Goal: Task Accomplishment & Management: Manage account settings

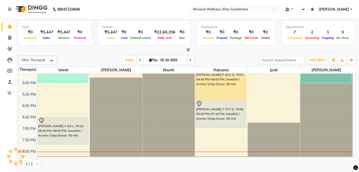
scroll to position [230, 0]
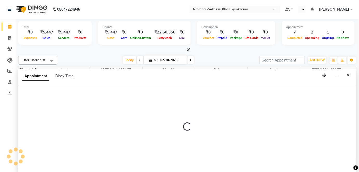
select select "68039"
select select "1140"
select select "tentative"
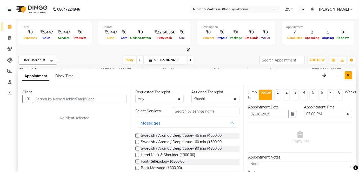
click at [352, 76] on button "Close" at bounding box center [349, 76] width 8 height 8
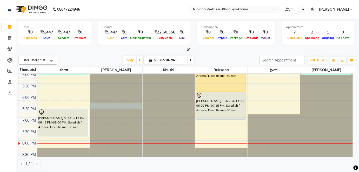
select select "68038"
select select "1110"
select select "tentative"
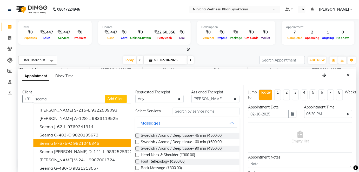
click at [82, 142] on ngb-highlight "9821046346" at bounding box center [86, 143] width 26 height 5
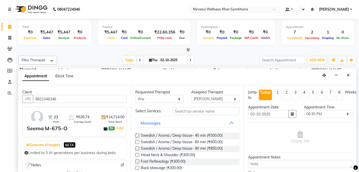
type input "9821046346"
click at [187, 110] on input "text" at bounding box center [206, 111] width 67 height 8
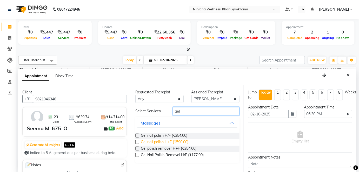
type input "gel"
click at [185, 143] on span "Gel nail polish H+F (₹590.00)" at bounding box center [165, 143] width 48 height 7
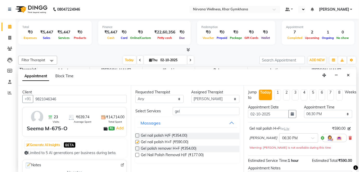
checkbox input "false"
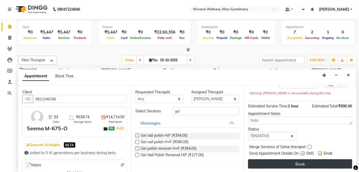
click at [284, 163] on button "Book" at bounding box center [300, 164] width 104 height 9
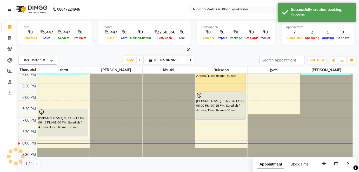
scroll to position [0, 0]
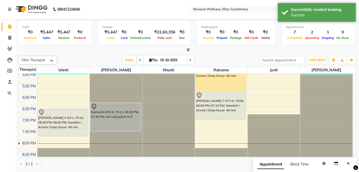
drag, startPoint x: 112, startPoint y: 124, endPoint x: 112, endPoint y: 130, distance: 6.2
click at [112, 130] on div "Seema M-675-O, TK11, 06:30 PM-07:30 PM, Gel nail polish H+F Seema M-675-O, TK11…" at bounding box center [116, 26] width 53 height 366
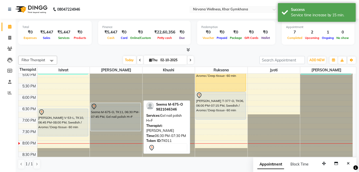
click at [124, 122] on div "Seema M-675-O, TK11, 06:30 PM-07:45 PM, Gel nail polish H+F" at bounding box center [116, 117] width 50 height 28
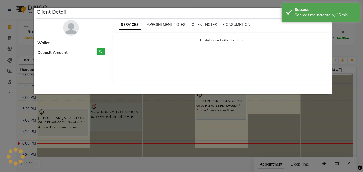
select select "7"
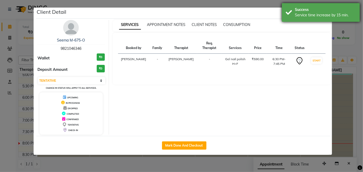
click at [323, 9] on div "Success" at bounding box center [325, 9] width 61 height 5
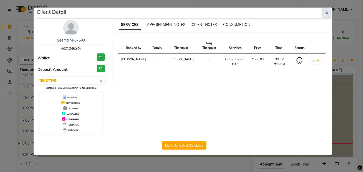
click at [327, 11] on icon "button" at bounding box center [326, 13] width 3 height 4
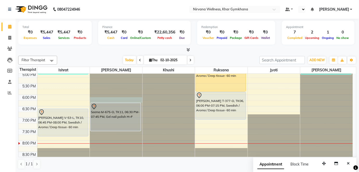
select select "68038"
select select "1095"
select select "tentative"
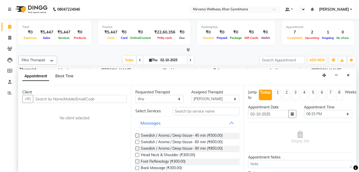
click at [67, 74] on span "Block Time" at bounding box center [64, 76] width 18 height 5
select select "68038"
select select "1095"
select select "1110"
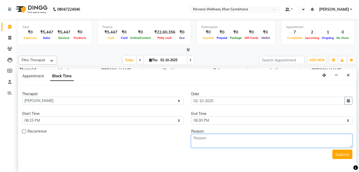
click at [216, 135] on textarea at bounding box center [271, 141] width 161 height 14
type textarea "[PERSON_NAME]"
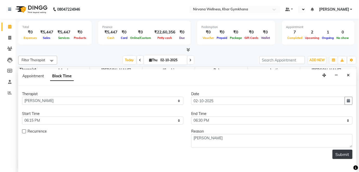
click at [340, 155] on button "Submit" at bounding box center [343, 154] width 20 height 9
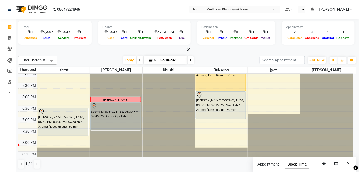
scroll to position [207, 0]
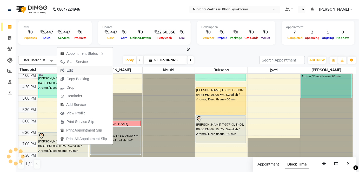
click at [75, 72] on span "Edit" at bounding box center [66, 70] width 19 height 9
select select "tentative"
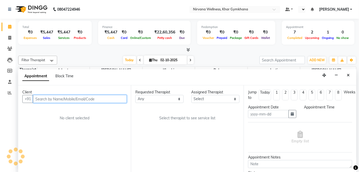
type input "02-10-2025"
select select "67021"
select select "1125"
select select "3392"
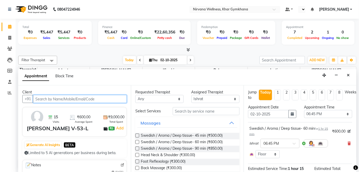
click at [94, 98] on input "text" at bounding box center [80, 99] width 94 height 8
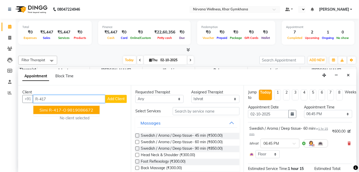
click at [85, 111] on ngb-highlight "9819086672" at bounding box center [80, 110] width 26 height 5
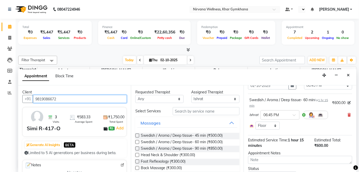
scroll to position [53, 0]
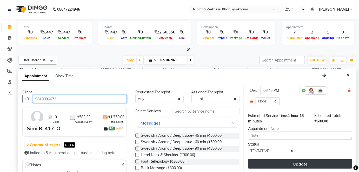
type input "9819086672"
click at [270, 162] on button "Update" at bounding box center [300, 164] width 104 height 9
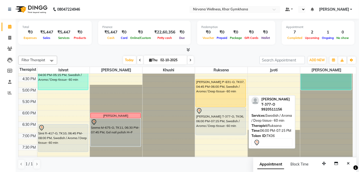
scroll to position [207, 0]
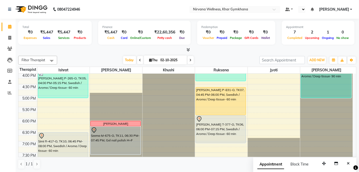
click at [190, 61] on icon at bounding box center [191, 60] width 2 height 3
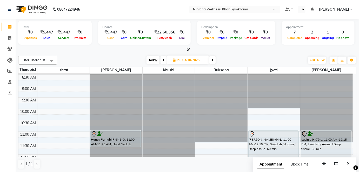
scroll to position [41, 0]
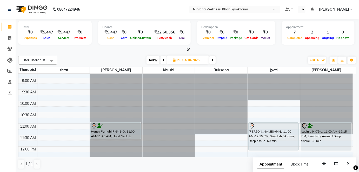
click at [154, 59] on span "Today" at bounding box center [153, 60] width 13 height 8
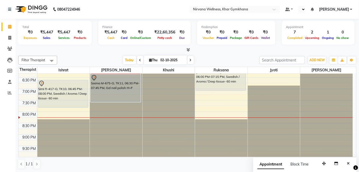
scroll to position [230, 0]
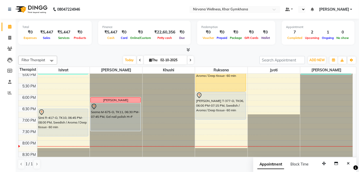
click at [190, 61] on icon at bounding box center [191, 60] width 2 height 3
type input "03-10-2025"
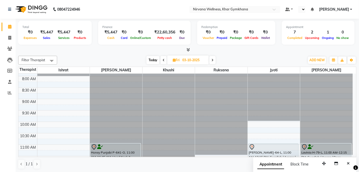
scroll to position [47, 0]
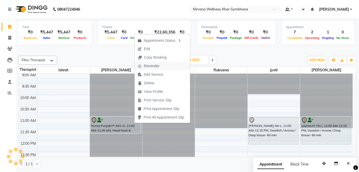
click at [152, 69] on span "Reminder" at bounding box center [149, 66] width 28 height 9
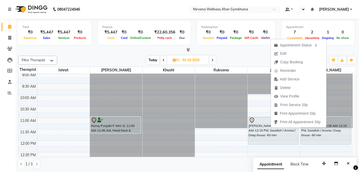
click at [291, 72] on span "Reminder" at bounding box center [289, 70] width 16 height 5
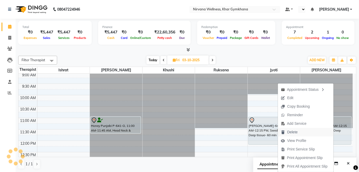
click at [307, 134] on button "Delete" at bounding box center [306, 132] width 56 height 9
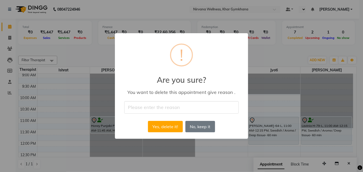
click at [149, 108] on input "text" at bounding box center [181, 107] width 114 height 12
type input "BY MEMBER"
click at [159, 127] on button "Yes, delete it!" at bounding box center [165, 126] width 35 height 11
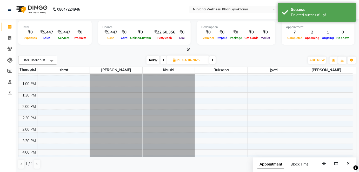
scroll to position [71, 0]
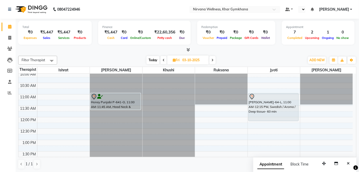
drag, startPoint x: 151, startPoint y: 59, endPoint x: 159, endPoint y: 72, distance: 15.2
click at [151, 59] on span "Today" at bounding box center [153, 60] width 13 height 8
type input "02-10-2025"
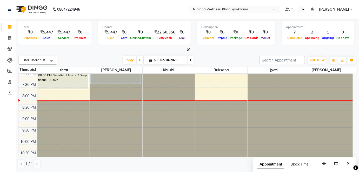
scroll to position [230, 0]
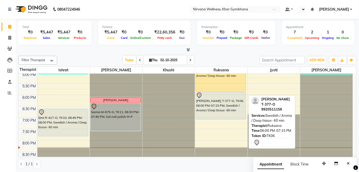
click at [200, 101] on div "[PERSON_NAME] T-377-O, TK06, 06:00 PM-07:15 PM, Swedish / Aroma / Deep tissue- …" at bounding box center [221, 105] width 50 height 27
select select "7"
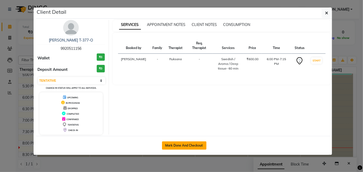
click at [193, 144] on button "Mark Done And Checkout" at bounding box center [184, 146] width 44 height 8
select select "service"
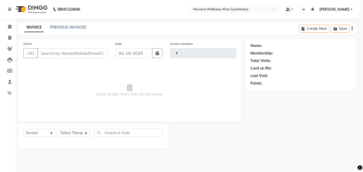
type input "2437"
select select "6844"
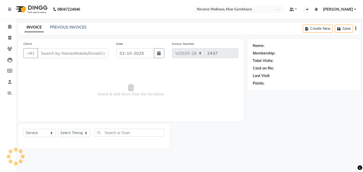
type input "9920511156"
select select "72486"
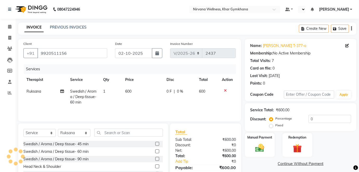
click at [264, 138] on label "Manual Payment" at bounding box center [260, 137] width 25 height 5
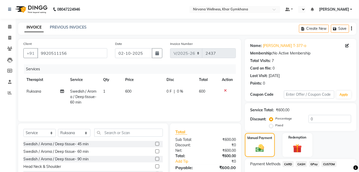
click at [302, 165] on span "CASH" at bounding box center [301, 164] width 11 height 6
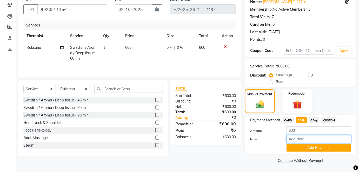
click at [301, 140] on input "Note:" at bounding box center [319, 139] width 65 height 8
paste input "HL0002752"
type input "HL0002752"
click at [308, 147] on button "Add Payment" at bounding box center [319, 148] width 65 height 8
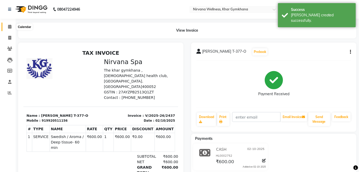
click at [6, 25] on span at bounding box center [9, 27] width 9 height 6
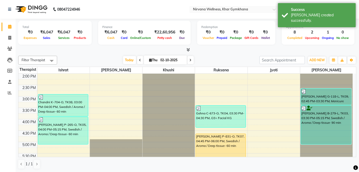
scroll to position [236, 0]
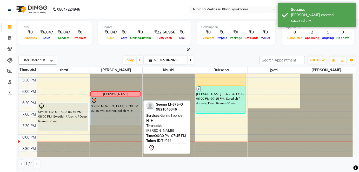
click at [119, 114] on div "Seema M-675-O, TK11, 06:30 PM-07:45 PM, Gel nail polish H+F" at bounding box center [116, 112] width 50 height 28
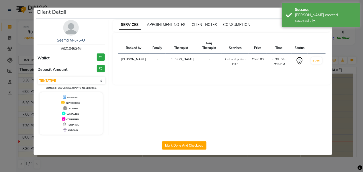
click at [194, 141] on div "Mark Done And Checkout" at bounding box center [184, 145] width 296 height 19
click at [195, 142] on button "Mark Done And Checkout" at bounding box center [184, 146] width 44 height 8
select select "3"
select select "6844"
select select "service"
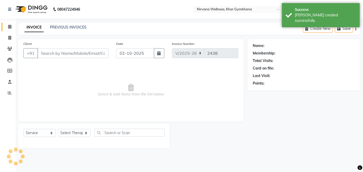
type input "9821046346"
select select "68038"
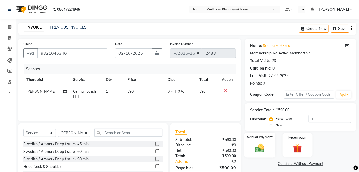
click at [257, 148] on img at bounding box center [259, 148] width 15 height 11
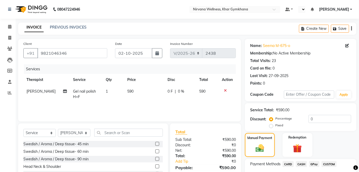
scroll to position [36, 0]
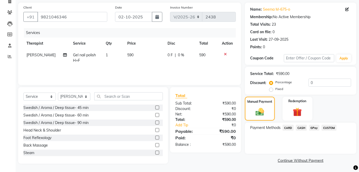
click at [302, 128] on span "CASH" at bounding box center [301, 128] width 11 height 6
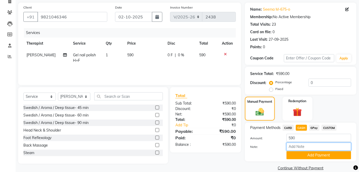
paste input "HL0002754"
type input "HL0002754"
click at [306, 154] on button "Add Payment" at bounding box center [319, 156] width 65 height 8
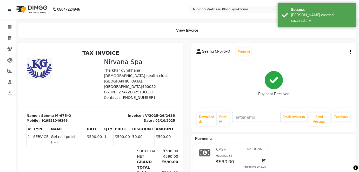
click at [8, 33] on li "Invoice" at bounding box center [8, 38] width 16 height 11
click at [8, 26] on icon at bounding box center [9, 27] width 3 height 4
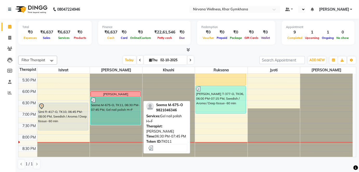
scroll to position [213, 0]
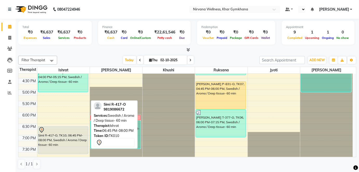
click at [64, 135] on div "Simi R-417-O, TK10, 06:45 PM-08:00 PM, Swedish / Aroma / Deep tissue- 60 min" at bounding box center [63, 140] width 50 height 27
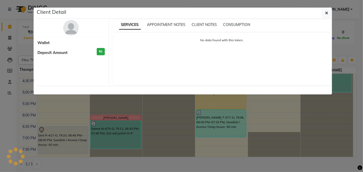
select select "7"
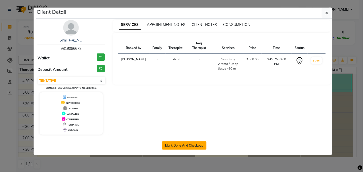
click at [199, 146] on button "Mark Done And Checkout" at bounding box center [184, 146] width 44 height 8
select select "6844"
select select "service"
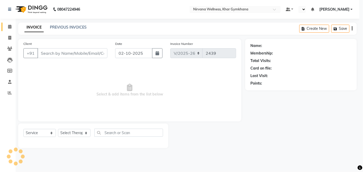
select select "3"
type input "9819086672"
select select "67021"
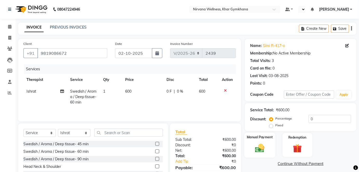
click at [274, 140] on div "Manual Payment" at bounding box center [260, 145] width 31 height 25
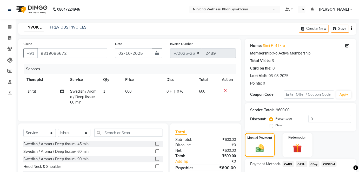
scroll to position [36, 0]
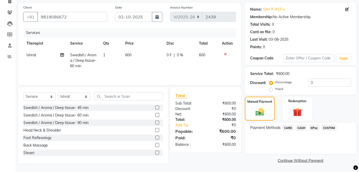
click at [298, 128] on span "CASH" at bounding box center [301, 128] width 11 height 6
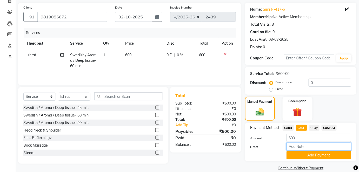
paste input "HL0002753"
type input "HL0002753"
click at [313, 153] on button "Add Payment" at bounding box center [319, 156] width 65 height 8
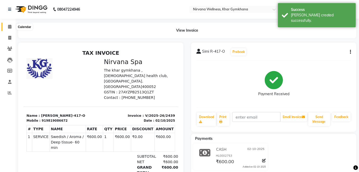
click at [11, 28] on icon at bounding box center [9, 27] width 3 height 4
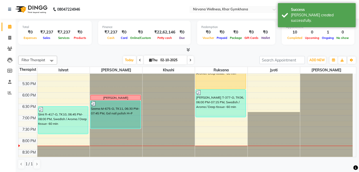
scroll to position [213, 0]
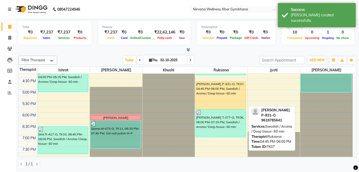
click at [220, 100] on div "[PERSON_NAME] P-831-O, TK07, 04:45 PM-06:00 PM, Swedish / Aroma / Deep tissue- …" at bounding box center [221, 96] width 50 height 28
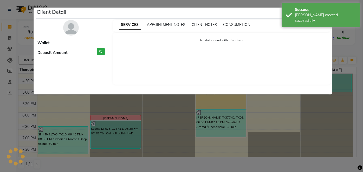
select select "1"
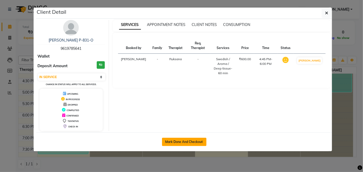
click at [178, 143] on button "Mark Done And Checkout" at bounding box center [184, 142] width 44 height 8
select select "service"
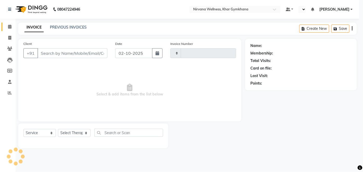
type input "2440"
select select "6844"
type input "9619785641"
select select "72486"
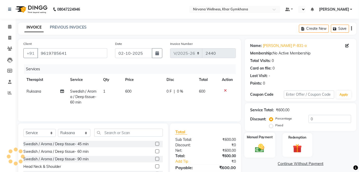
click at [268, 144] on img at bounding box center [259, 148] width 15 height 11
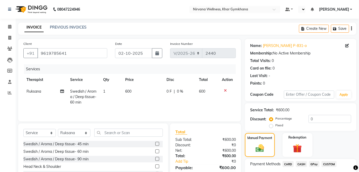
scroll to position [36, 0]
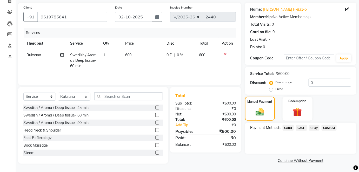
click at [301, 131] on span "CASH" at bounding box center [301, 128] width 11 height 6
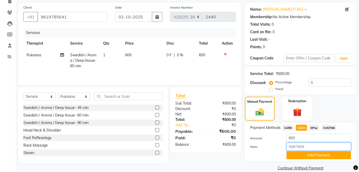
paste input "HL0002751"
type input "HL0002751"
click at [315, 157] on button "Add Payment" at bounding box center [319, 156] width 65 height 8
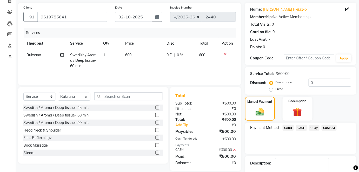
scroll to position [66, 0]
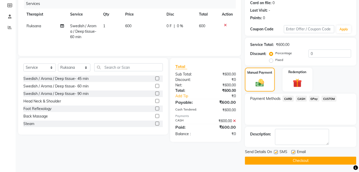
click at [315, 157] on div "Send Details On SMS Email Checkout" at bounding box center [301, 158] width 112 height 16
click at [315, 157] on button "Checkout" at bounding box center [301, 161] width 112 height 8
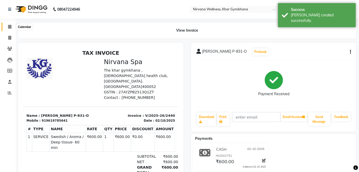
click at [6, 29] on span at bounding box center [9, 27] width 9 height 6
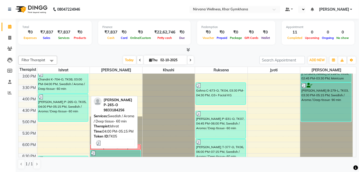
scroll to position [183, 0]
click at [65, 106] on div "[PERSON_NAME] P-265-O, TK05, 04:00 PM-05:15 PM, Swedish / Aroma / Deep tissue- …" at bounding box center [63, 107] width 50 height 27
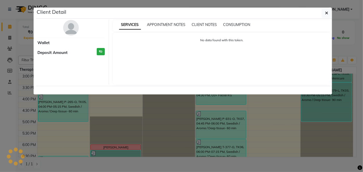
select select "3"
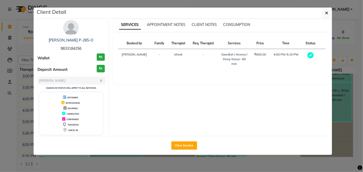
drag, startPoint x: 328, startPoint y: 14, endPoint x: 313, endPoint y: 20, distance: 16.2
click at [328, 14] on icon "button" at bounding box center [326, 13] width 3 height 4
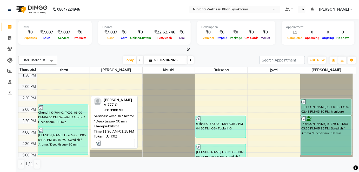
scroll to position [159, 0]
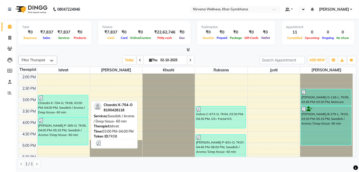
click at [73, 110] on div "Chandni K-704-O, TK08, 03:00 PM-04:00 PM, Swedish / Aroma / Deep tissue- 60 min" at bounding box center [63, 106] width 50 height 22
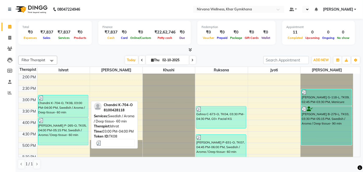
select select "3"
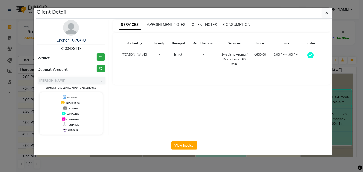
click at [73, 29] on img at bounding box center [71, 28] width 16 height 16
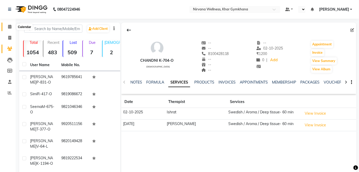
click at [12, 26] on span at bounding box center [9, 27] width 9 height 6
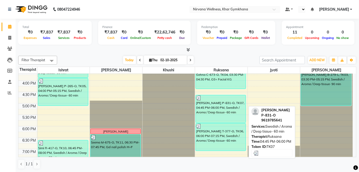
scroll to position [189, 0]
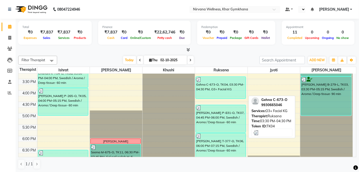
click at [216, 90] on div "Gehna C-673-O, TK04, 03:30 PM-04:30 PM, O3+ Facial KG" at bounding box center [221, 88] width 50 height 22
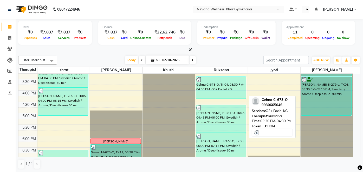
select select "3"
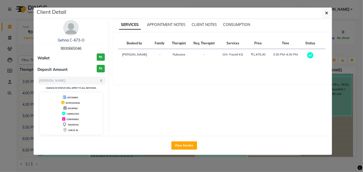
click at [72, 29] on img at bounding box center [71, 28] width 16 height 16
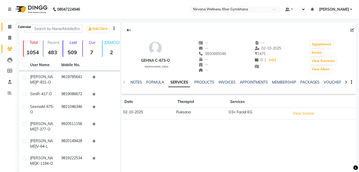
click at [11, 26] on icon at bounding box center [9, 27] width 3 height 4
